Goal: Transaction & Acquisition: Purchase product/service

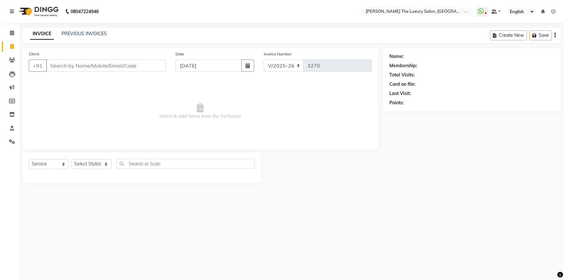
select select "7179"
select select "service"
click at [89, 68] on input "Client" at bounding box center [106, 66] width 120 height 12
click at [128, 62] on input "Client" at bounding box center [106, 66] width 120 height 12
type input "U"
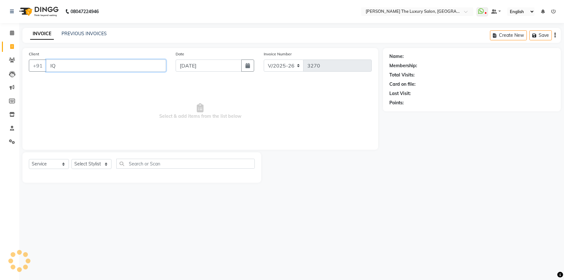
type input "I"
type input "8146034242"
click at [152, 68] on span "Add Client" at bounding box center [149, 65] width 25 height 6
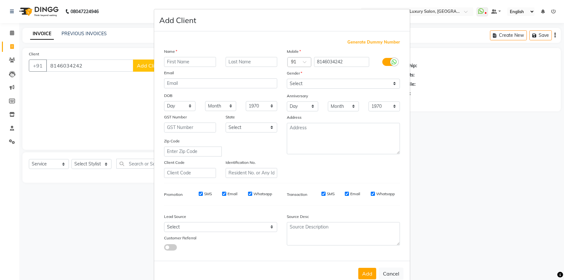
click at [187, 65] on input "text" at bounding box center [190, 62] width 52 height 10
type input "IQBAL"
click at [310, 86] on select "Select [DEMOGRAPHIC_DATA] [DEMOGRAPHIC_DATA] Other Prefer Not To Say" at bounding box center [343, 84] width 113 height 10
click at [287, 79] on select "Select [DEMOGRAPHIC_DATA] [DEMOGRAPHIC_DATA] Other Prefer Not To Say" at bounding box center [343, 84] width 113 height 10
select select "[DEMOGRAPHIC_DATA]"
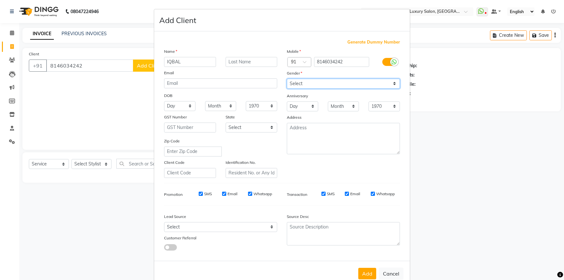
click option "[DEMOGRAPHIC_DATA]" at bounding box center [0, 0] width 0 height 0
click at [368, 276] on button "Add" at bounding box center [367, 274] width 18 height 12
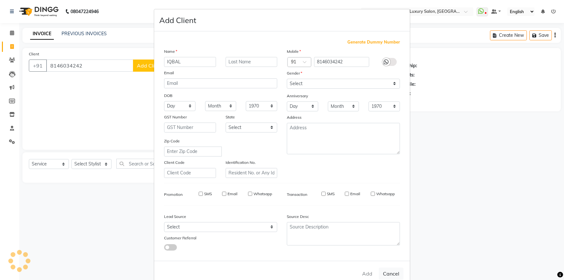
select select
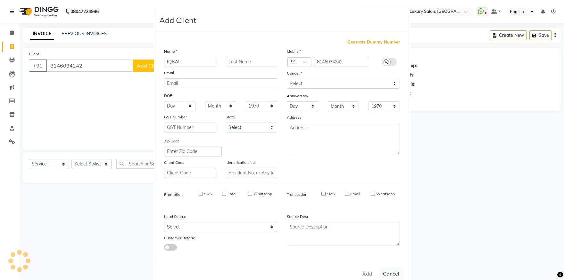
select select
checkbox input "false"
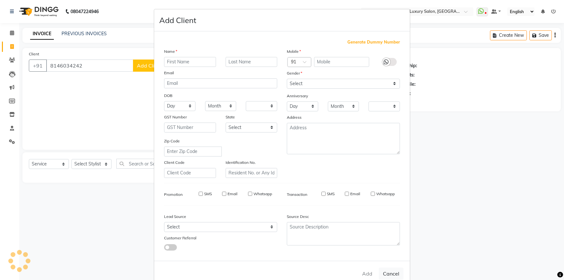
checkbox input "false"
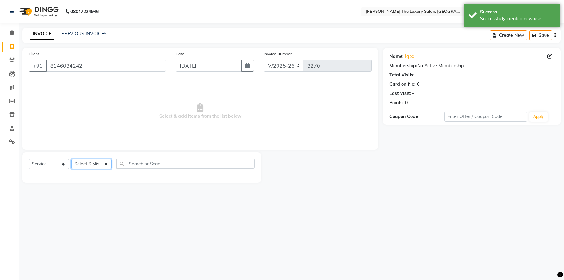
click at [71, 159] on select "Select Stylist amrit arsh [PERSON_NAME] [PERSON_NAME] jasmine matrix [PERSON_NA…" at bounding box center [91, 164] width 40 height 10
select select "86782"
click option "arsh" at bounding box center [0, 0] width 0 height 0
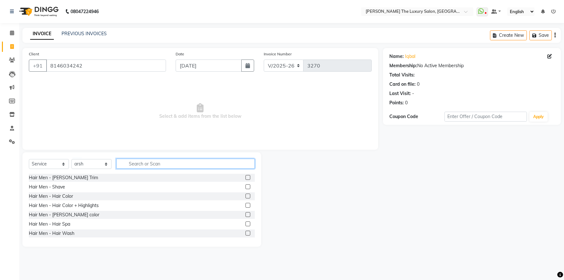
click at [148, 163] on input "text" at bounding box center [185, 164] width 138 height 10
click at [245, 178] on label at bounding box center [247, 177] width 5 height 5
click at [245, 178] on input "checkbox" at bounding box center [247, 178] width 4 height 4
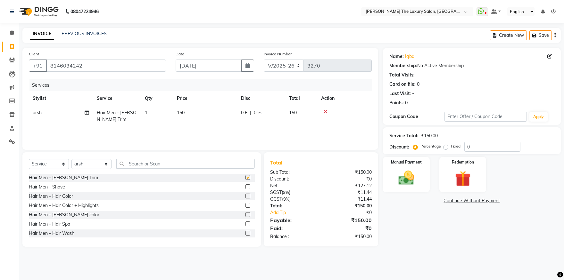
checkbox input "false"
click at [232, 165] on input "text" at bounding box center [185, 164] width 138 height 10
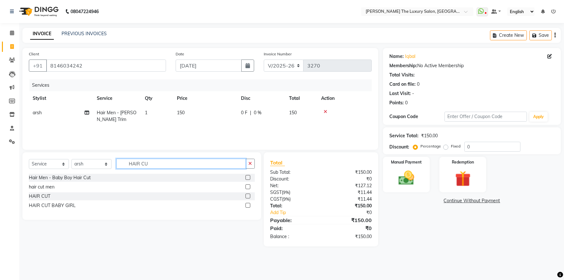
type input "HAIR CU"
click at [247, 187] on label at bounding box center [247, 186] width 5 height 5
click at [247, 187] on input "checkbox" at bounding box center [247, 187] width 4 height 4
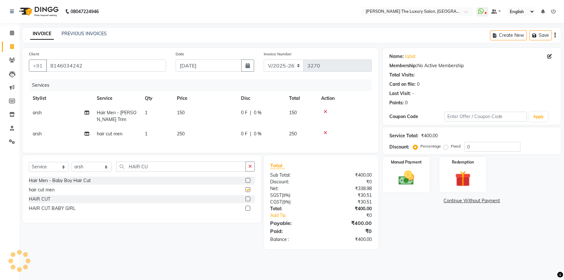
checkbox input "false"
click at [403, 179] on img at bounding box center [406, 178] width 27 height 19
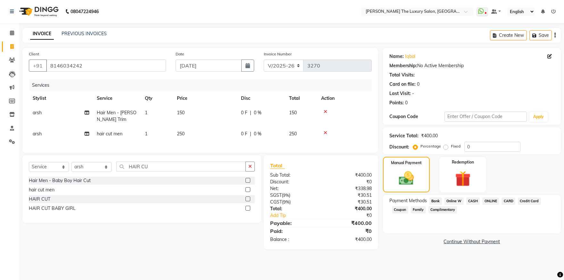
click at [492, 202] on span "ONLINE" at bounding box center [490, 201] width 17 height 7
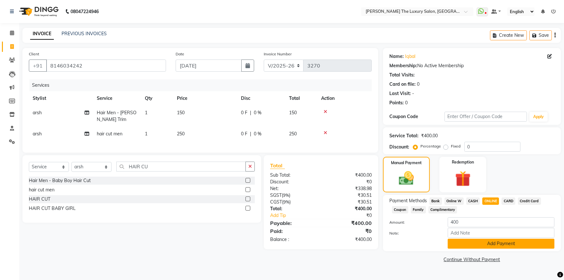
click at [499, 244] on button "Add Payment" at bounding box center [500, 244] width 107 height 10
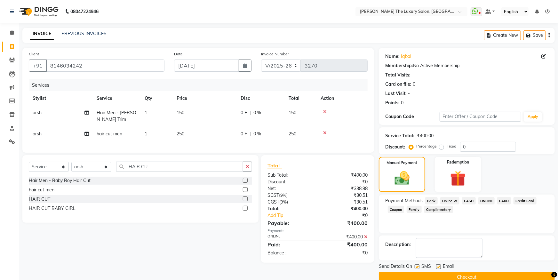
scroll to position [12, 0]
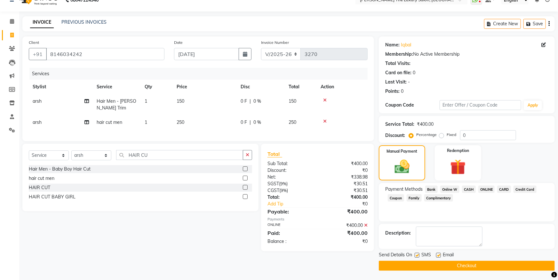
click at [535, 265] on button "Checkout" at bounding box center [467, 266] width 176 height 10
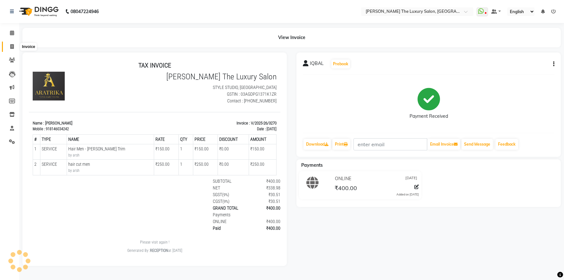
click at [13, 47] on icon at bounding box center [12, 46] width 4 height 5
select select "service"
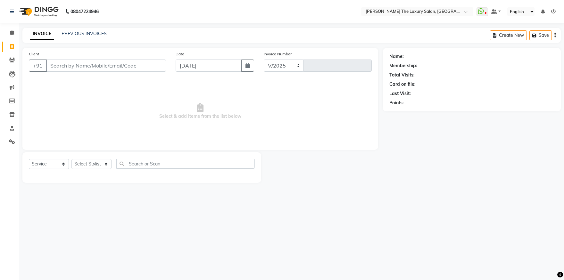
select select "7179"
type input "3271"
click at [77, 64] on input "Client" at bounding box center [106, 66] width 120 height 12
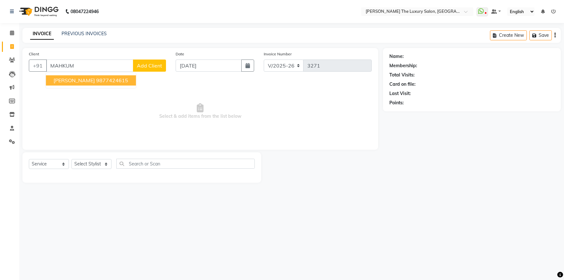
click at [87, 79] on span "[PERSON_NAME]" at bounding box center [73, 80] width 41 height 6
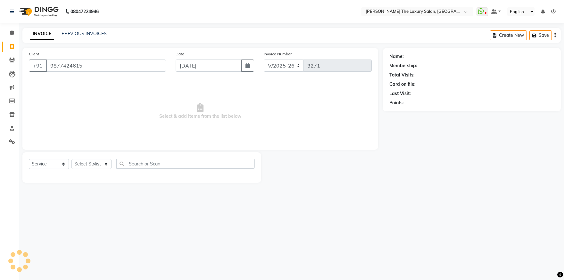
type input "9877424615"
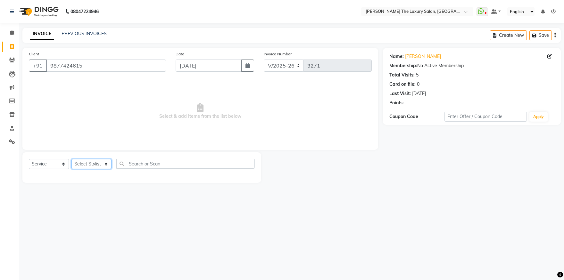
click at [71, 159] on select "Select Stylist amrit arsh [PERSON_NAME] [PERSON_NAME] jasmine matrix [PERSON_NA…" at bounding box center [91, 164] width 40 height 10
select select "83972"
click option "karan" at bounding box center [0, 0] width 0 height 0
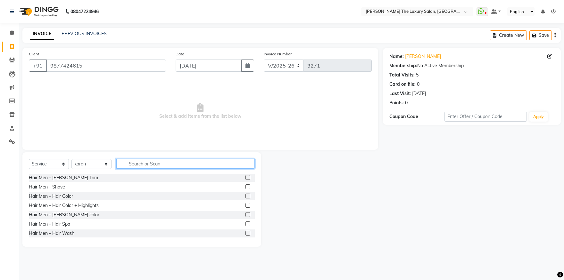
click at [151, 164] on input "text" at bounding box center [185, 164] width 138 height 10
click at [245, 176] on label at bounding box center [247, 177] width 5 height 5
click at [245, 176] on input "checkbox" at bounding box center [247, 178] width 4 height 4
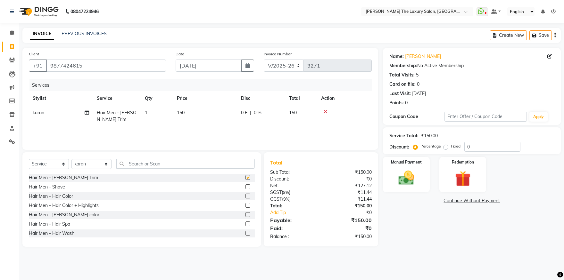
checkbox input "false"
click at [421, 180] on div "Manual Payment" at bounding box center [406, 174] width 49 height 37
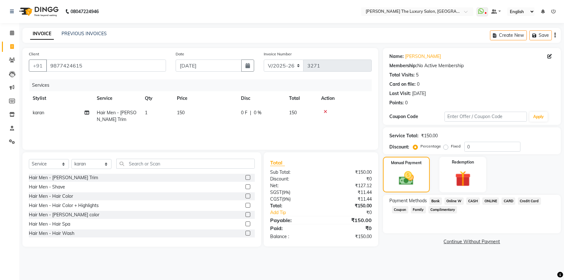
click at [487, 200] on span "ONLINE" at bounding box center [490, 201] width 17 height 7
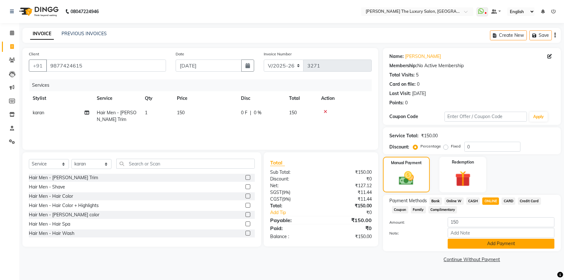
click at [496, 241] on button "Add Payment" at bounding box center [500, 244] width 107 height 10
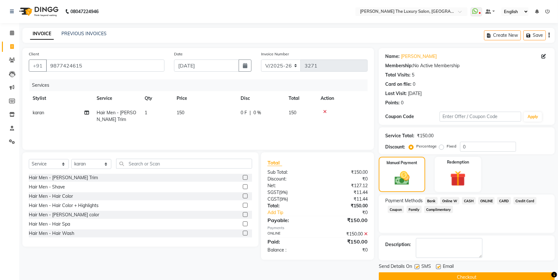
scroll to position [12, 0]
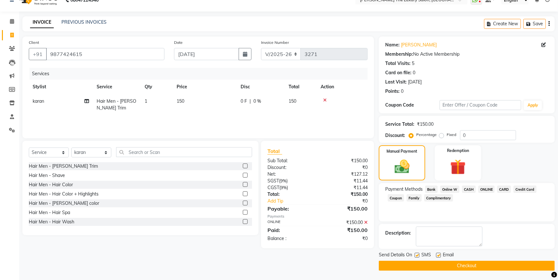
click at [520, 265] on button "Checkout" at bounding box center [467, 266] width 176 height 10
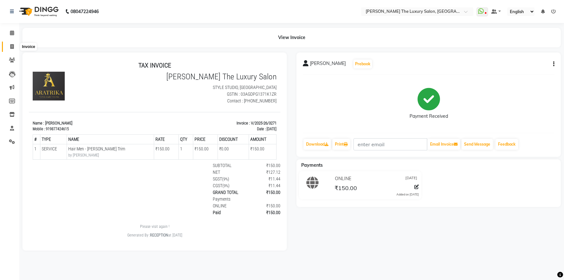
click at [11, 45] on icon at bounding box center [12, 46] width 4 height 5
select select "7179"
select select "service"
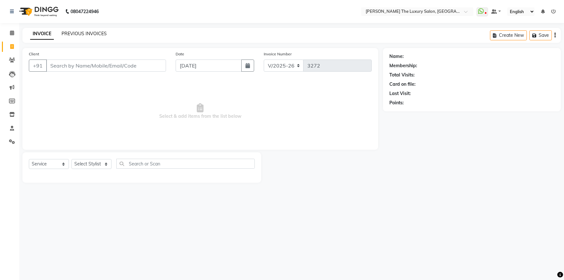
click at [75, 34] on link "PREVIOUS INVOICES" at bounding box center [83, 34] width 45 height 6
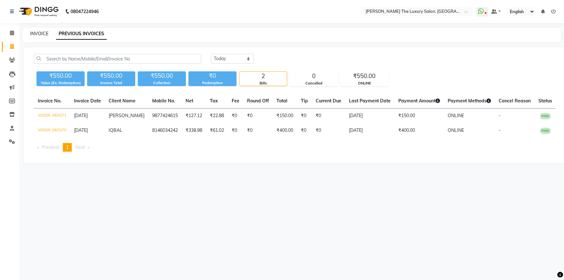
click at [40, 34] on link "INVOICE" at bounding box center [39, 34] width 18 height 6
select select "service"
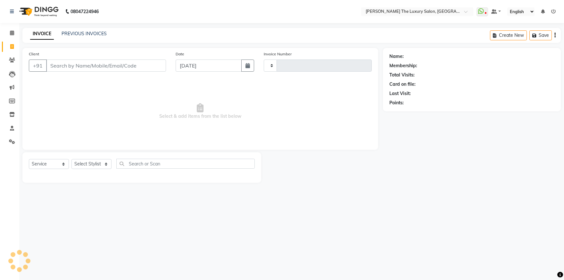
type input "3272"
select select "7179"
click at [83, 63] on input "Client" at bounding box center [106, 66] width 120 height 12
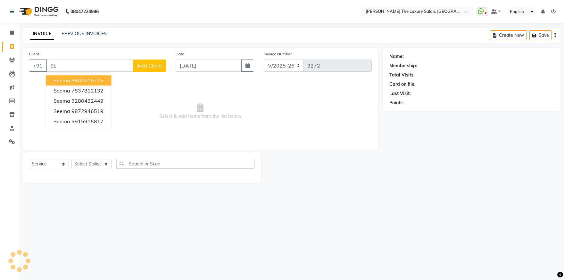
type input "S"
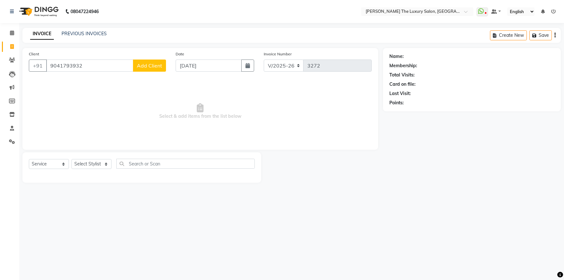
type input "9041793932"
click at [161, 63] on span "Add Client" at bounding box center [149, 65] width 25 height 6
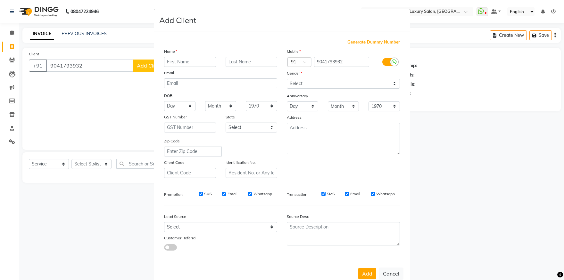
click at [181, 63] on input "text" at bounding box center [190, 62] width 52 height 10
type input "SEEMA"
click at [287, 79] on select "Select [DEMOGRAPHIC_DATA] [DEMOGRAPHIC_DATA] Other Prefer Not To Say" at bounding box center [343, 84] width 113 height 10
select select "[DEMOGRAPHIC_DATA]"
click option "[DEMOGRAPHIC_DATA]" at bounding box center [0, 0] width 0 height 0
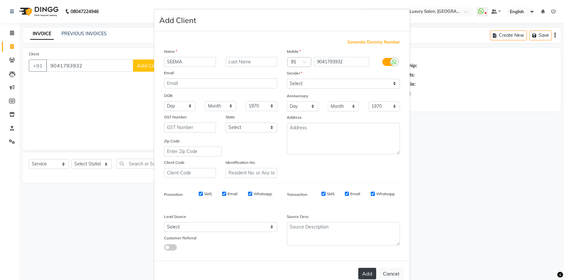
click at [361, 275] on button "Add" at bounding box center [367, 274] width 18 height 12
select select
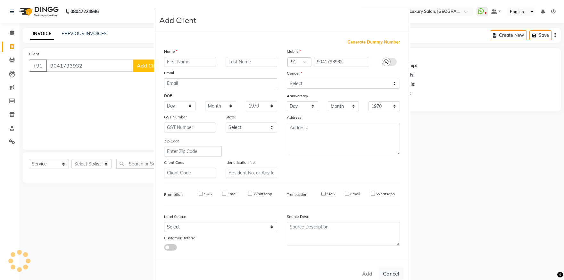
select select
checkbox input "false"
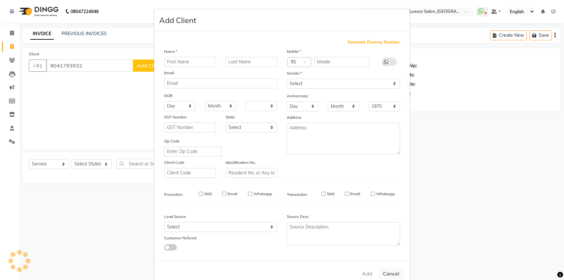
checkbox input "false"
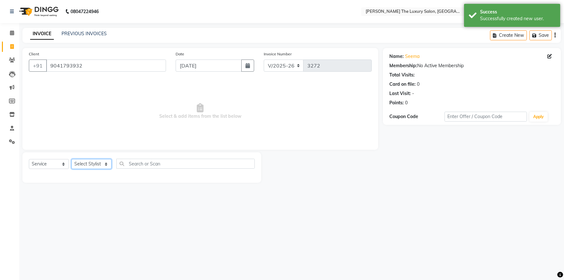
click at [71, 159] on select "Select Stylist amrit arsh [PERSON_NAME] [PERSON_NAME] jasmine matrix [PERSON_NA…" at bounding box center [91, 164] width 40 height 10
select select "83930"
click option "[PERSON_NAME]" at bounding box center [0, 0] width 0 height 0
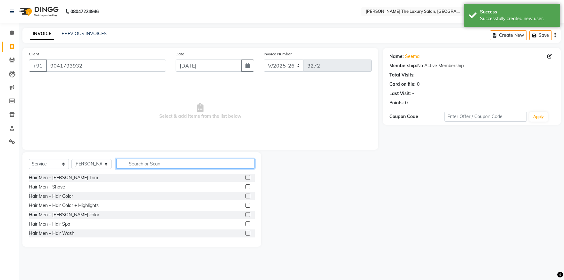
click at [167, 163] on input "text" at bounding box center [185, 164] width 138 height 10
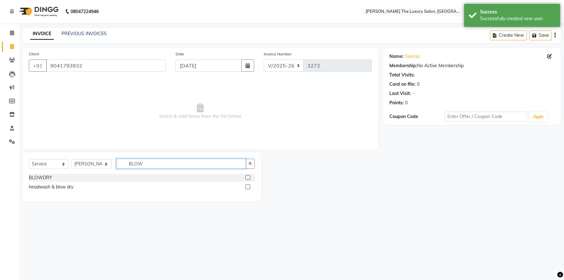
type input "BLOW"
click at [248, 176] on label at bounding box center [247, 177] width 5 height 5
click at [248, 176] on input "checkbox" at bounding box center [247, 178] width 4 height 4
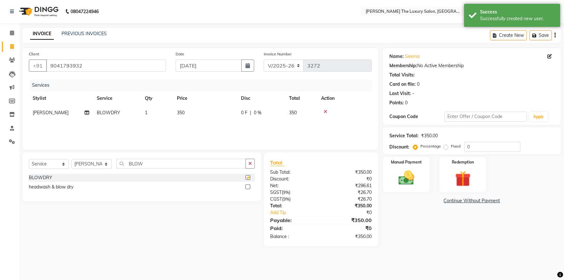
checkbox input "false"
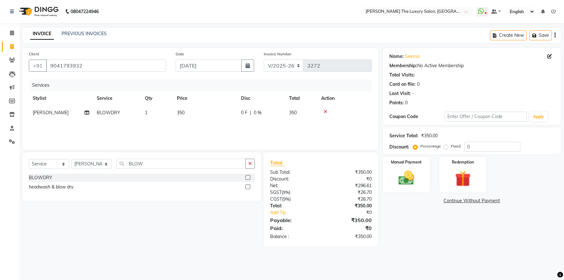
click at [181, 111] on span "350" at bounding box center [181, 113] width 8 height 6
select select "83930"
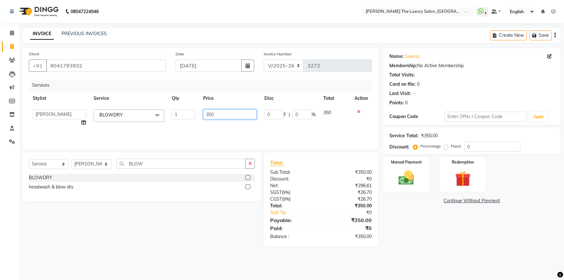
click at [212, 114] on input "350" at bounding box center [229, 115] width 53 height 10
type input "300"
click at [217, 125] on div "Services Stylist Service Qty Price Disc Total Action amrit arsh [PERSON_NAME] […" at bounding box center [200, 111] width 343 height 64
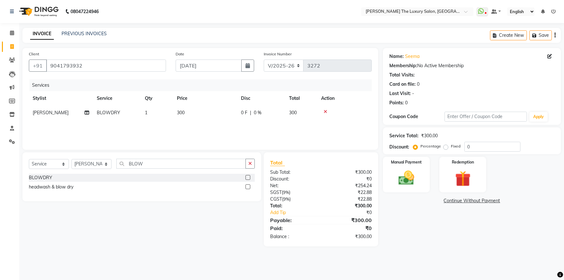
click at [377, 180] on div "Total Sub Total: ₹300.00 Discount: ₹0 Net: ₹254.24 SGST ( 9% ) ₹22.88 CGST ( 9%…" at bounding box center [321, 199] width 114 height 94
click at [284, 212] on link "Add Tip" at bounding box center [297, 212] width 65 height 7
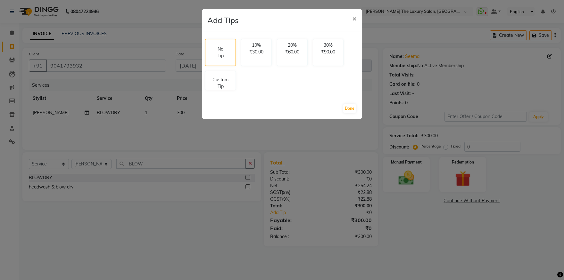
click at [232, 89] on div "No Tip 10% ₹30.00 20% ₹60.00 30% ₹90.00 Custom Tip" at bounding box center [281, 65] width 159 height 56
click at [221, 85] on p "Custom Tip" at bounding box center [220, 81] width 22 height 13
select select "83930"
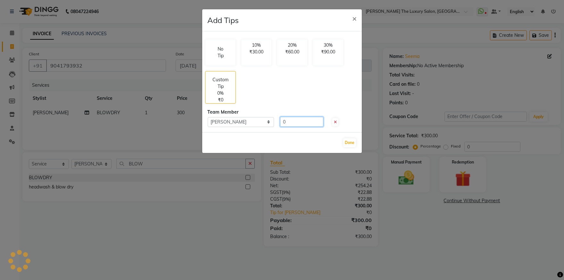
click at [296, 117] on input "0" at bounding box center [301, 122] width 43 height 10
type input "50"
click at [347, 141] on button "Done" at bounding box center [349, 142] width 13 height 9
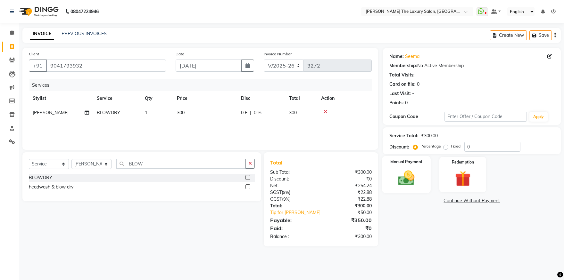
click at [419, 185] on img at bounding box center [406, 178] width 27 height 19
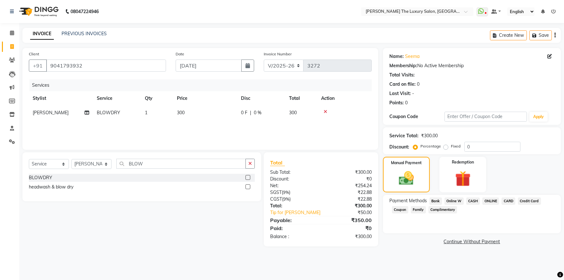
click at [485, 203] on span "ONLINE" at bounding box center [490, 201] width 17 height 7
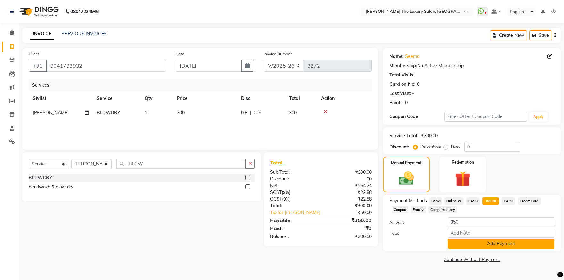
click at [499, 245] on button "Add Payment" at bounding box center [500, 244] width 107 height 10
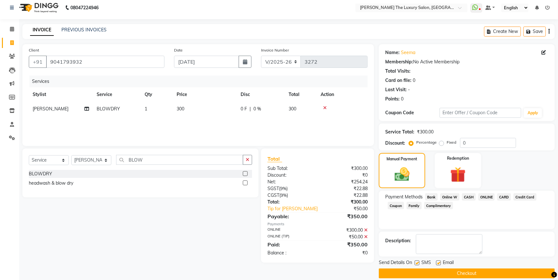
scroll to position [12, 0]
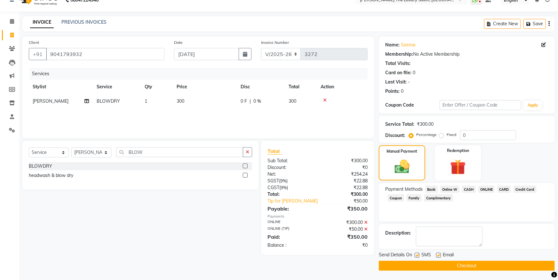
click at [503, 264] on button "Checkout" at bounding box center [467, 266] width 176 height 10
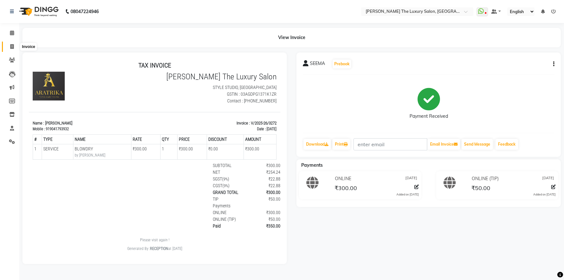
click at [12, 46] on icon at bounding box center [12, 46] width 4 height 5
select select "service"
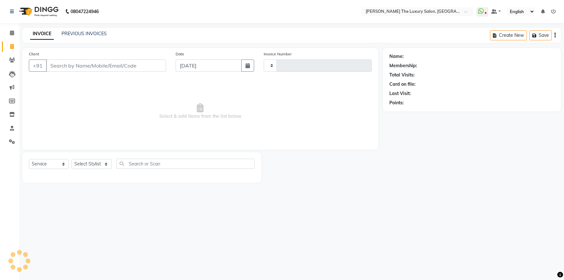
type input "3273"
select select "7179"
